Goal: Navigation & Orientation: Find specific page/section

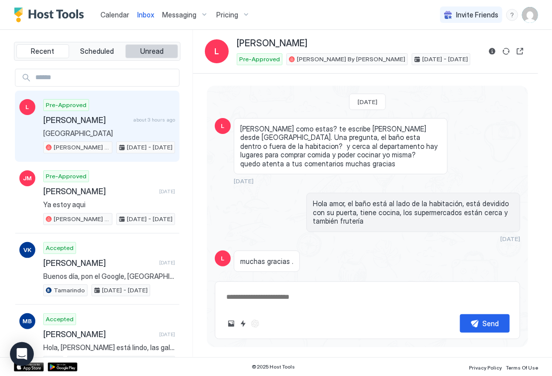
scroll to position [410, 0]
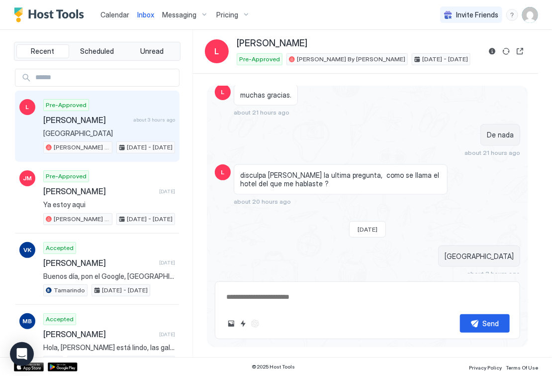
click at [113, 15] on span "Calendar" at bounding box center [114, 14] width 29 height 8
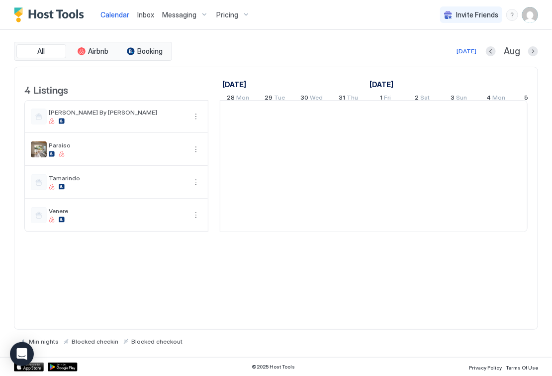
scroll to position [0, 553]
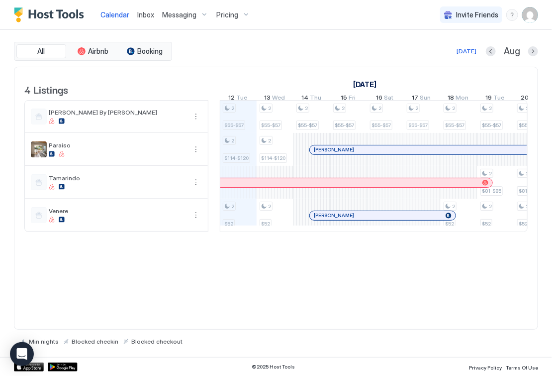
click at [140, 15] on span "Inbox" at bounding box center [145, 14] width 17 height 8
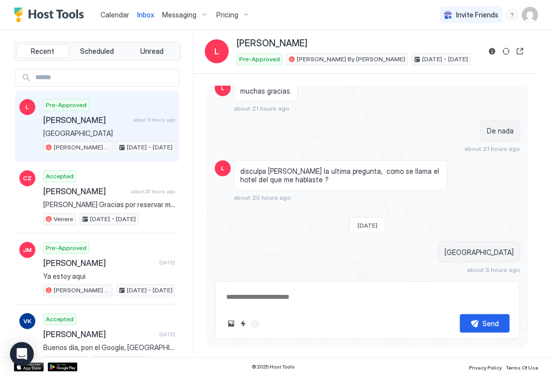
scroll to position [410, 0]
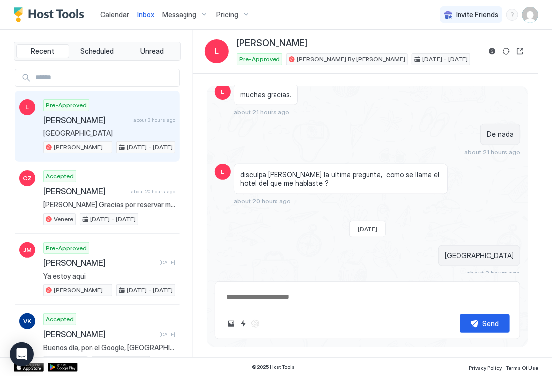
click at [127, 16] on span "Calendar" at bounding box center [114, 14] width 29 height 8
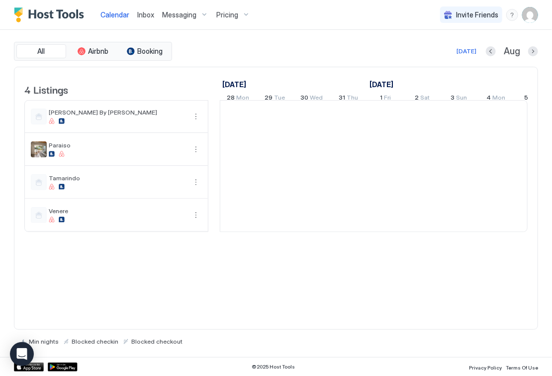
scroll to position [0, 553]
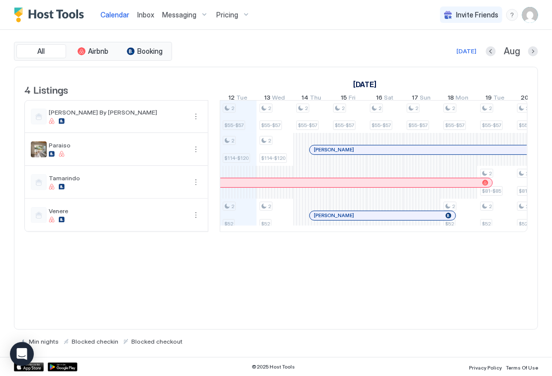
click at [314, 152] on div at bounding box center [315, 150] width 8 height 8
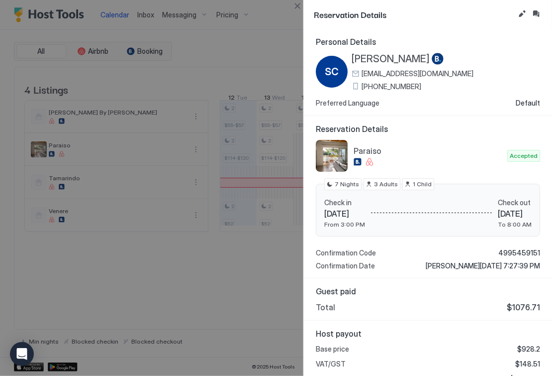
scroll to position [40, 0]
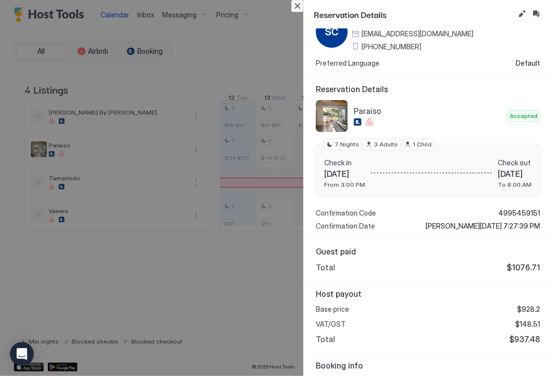
click at [298, 4] on button "Close" at bounding box center [297, 6] width 12 height 12
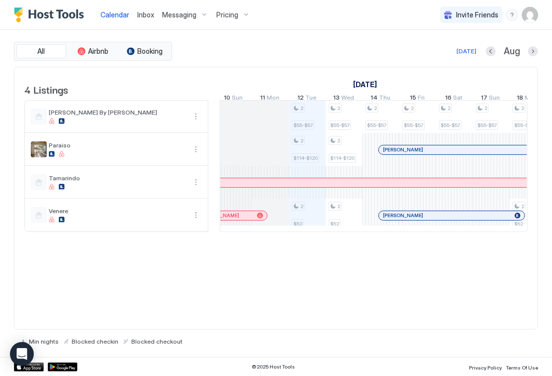
scroll to position [0, 742]
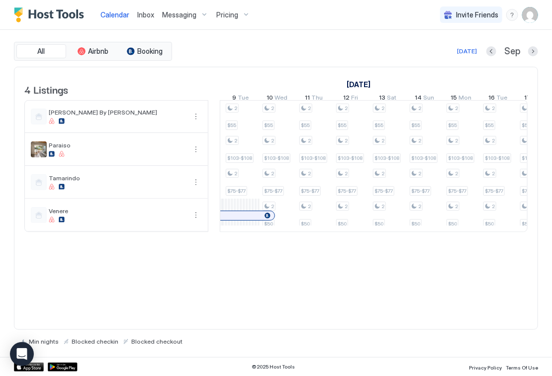
click at [139, 14] on span "Inbox" at bounding box center [145, 14] width 17 height 8
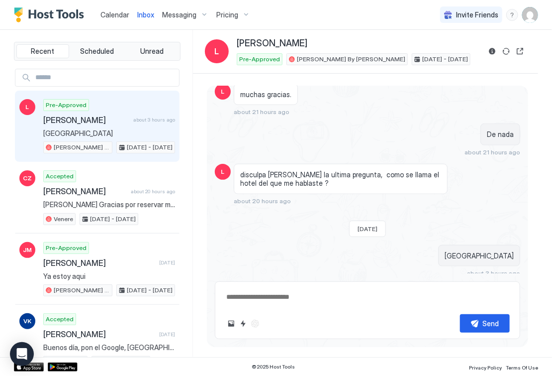
click at [124, 15] on span "Calendar" at bounding box center [114, 14] width 29 height 8
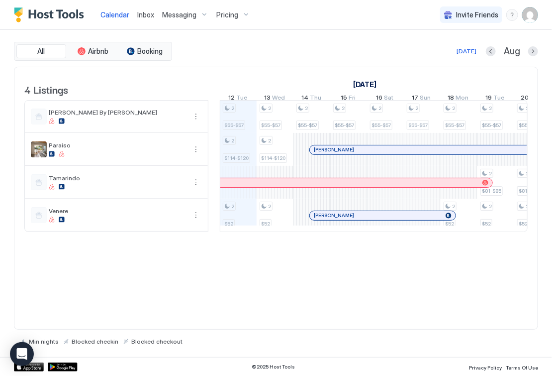
click at [143, 14] on span "Inbox" at bounding box center [145, 14] width 17 height 8
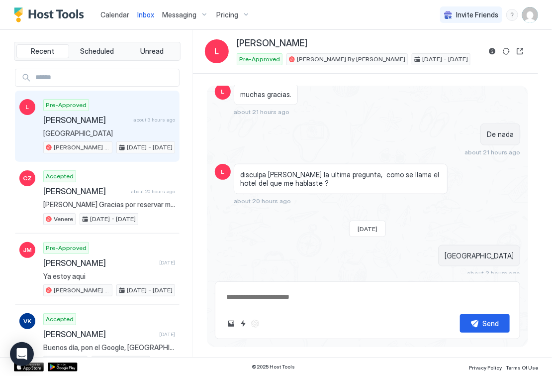
click at [119, 14] on span "Calendar" at bounding box center [114, 14] width 29 height 8
